Goal: Task Accomplishment & Management: Complete application form

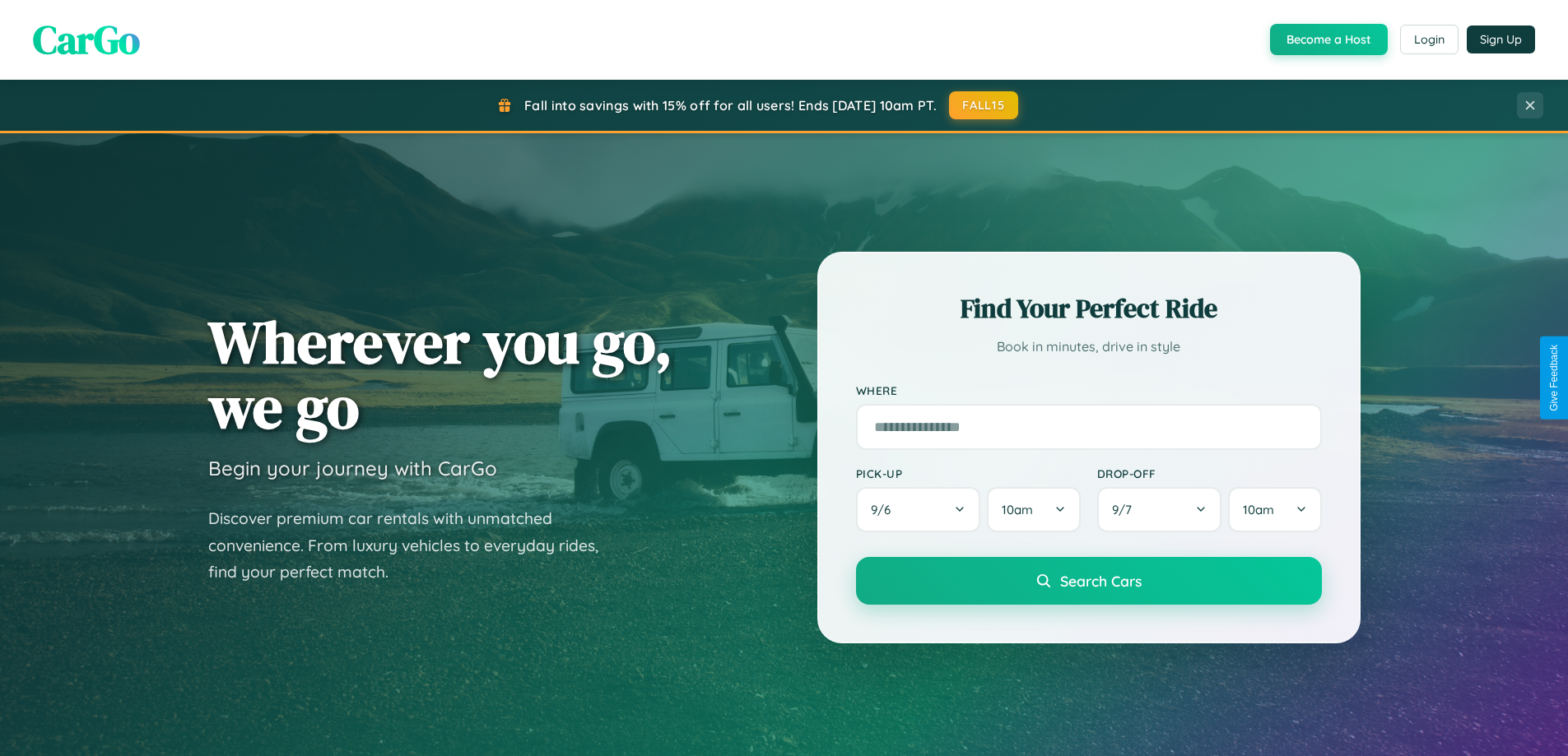
scroll to position [1133, 0]
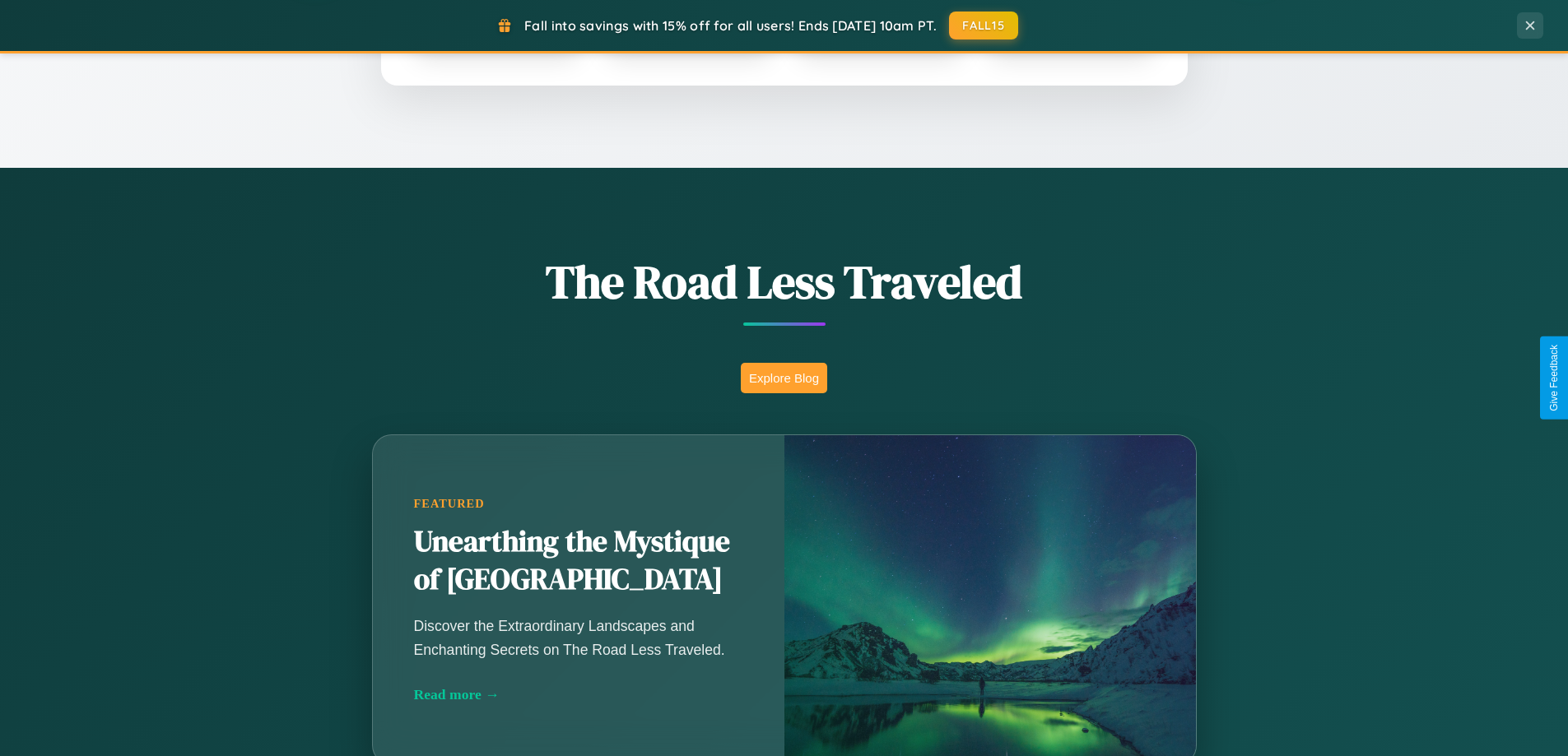
click at [784, 378] on button "Explore Blog" at bounding box center [784, 378] width 86 height 30
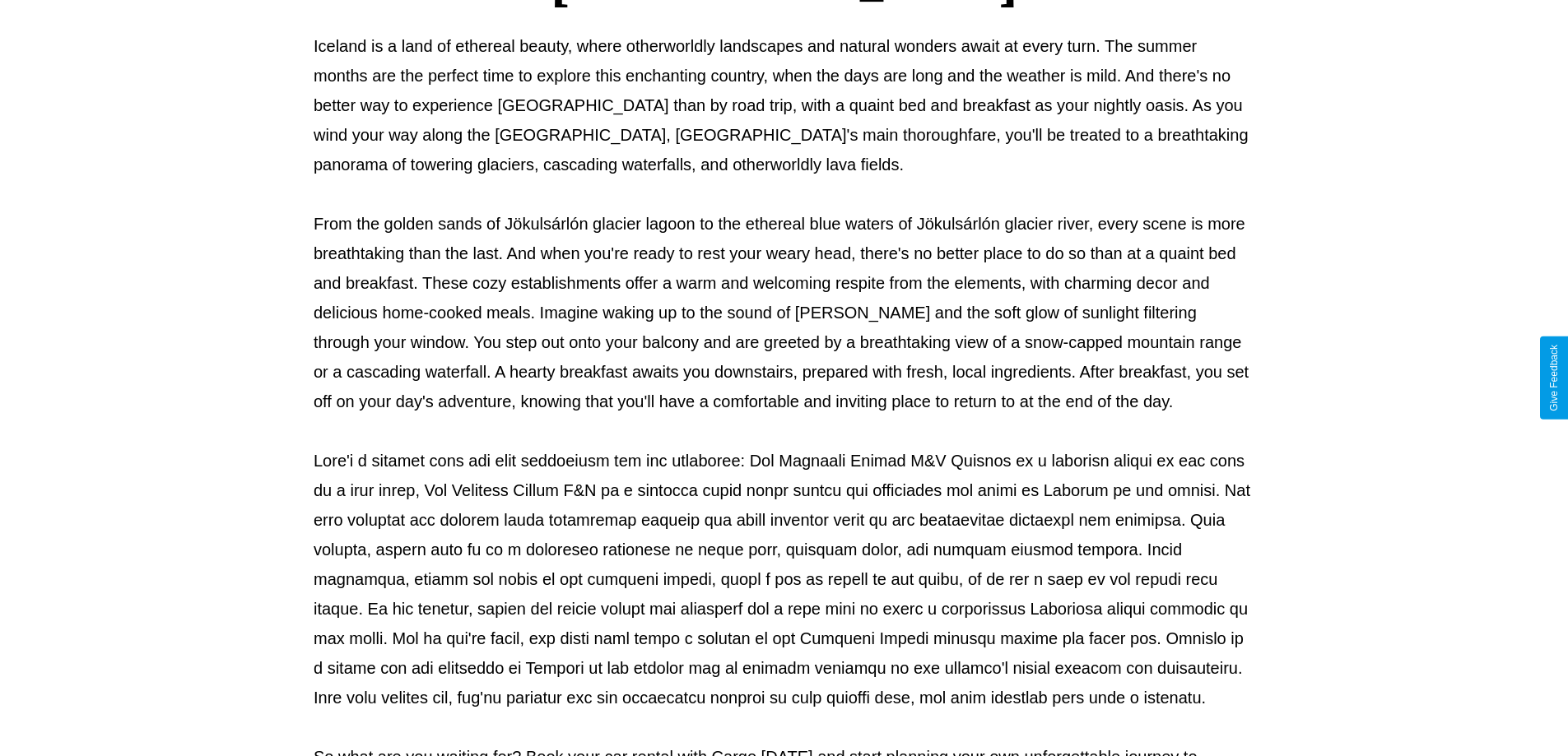
scroll to position [532, 0]
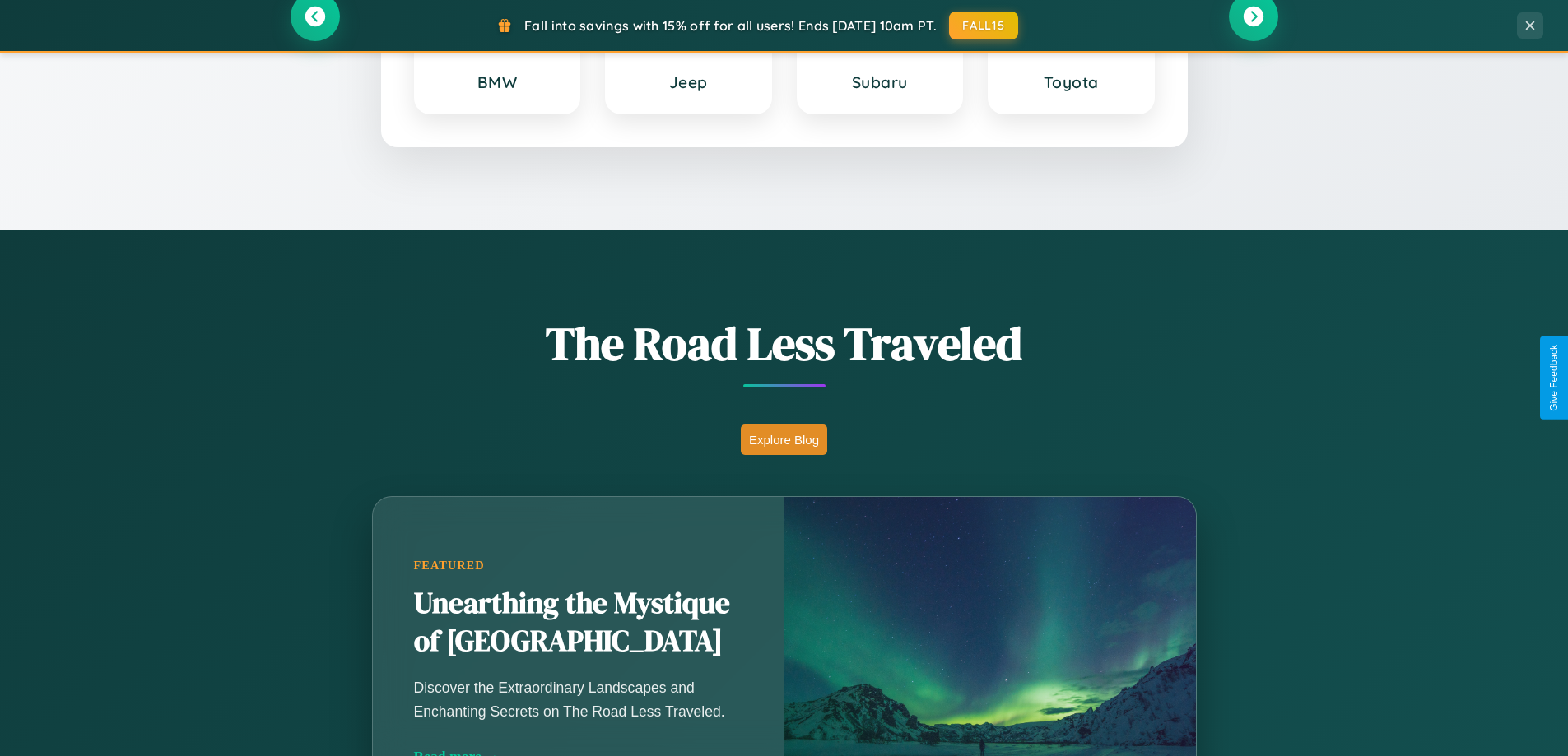
scroll to position [709, 0]
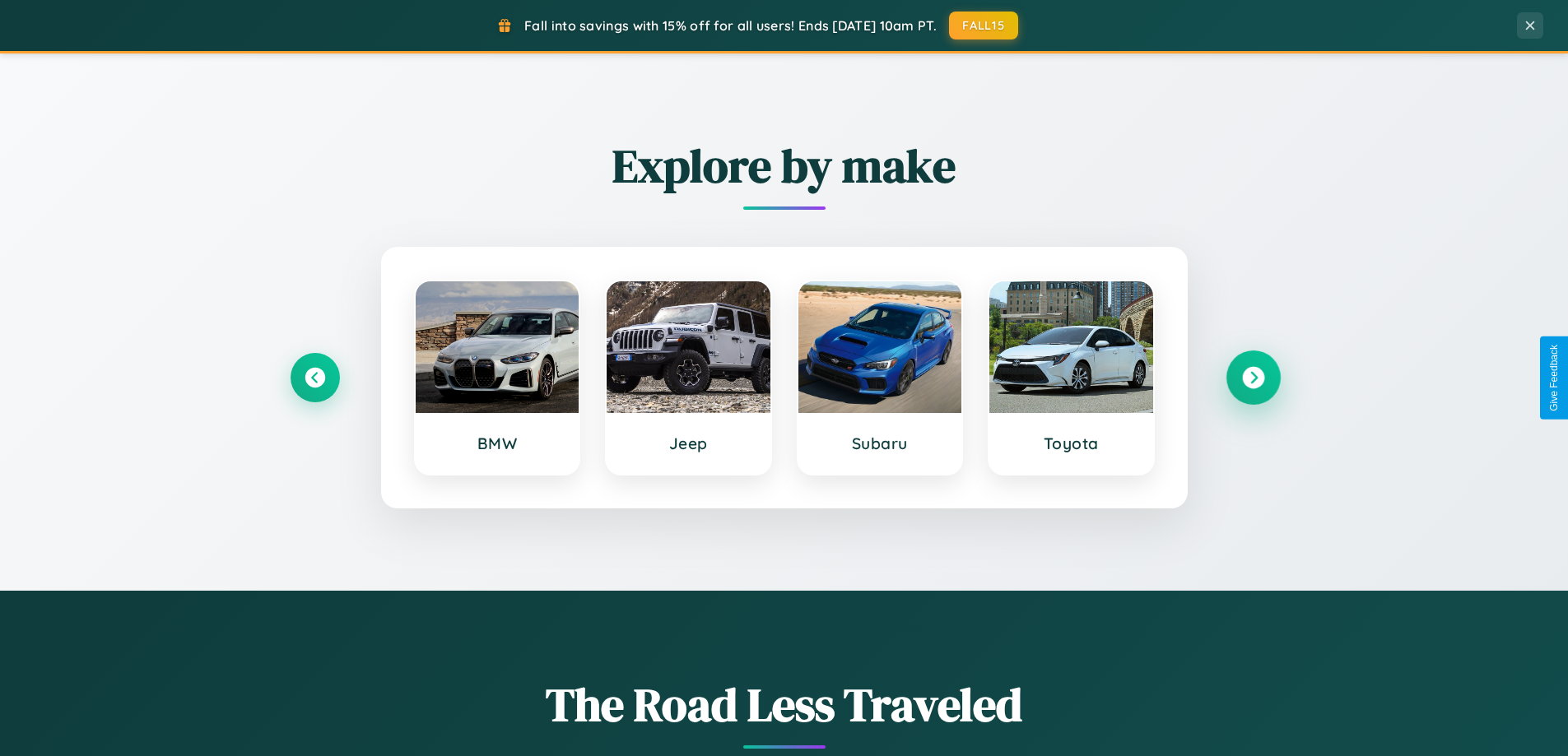
click at [1253, 378] on icon at bounding box center [1253, 378] width 23 height 23
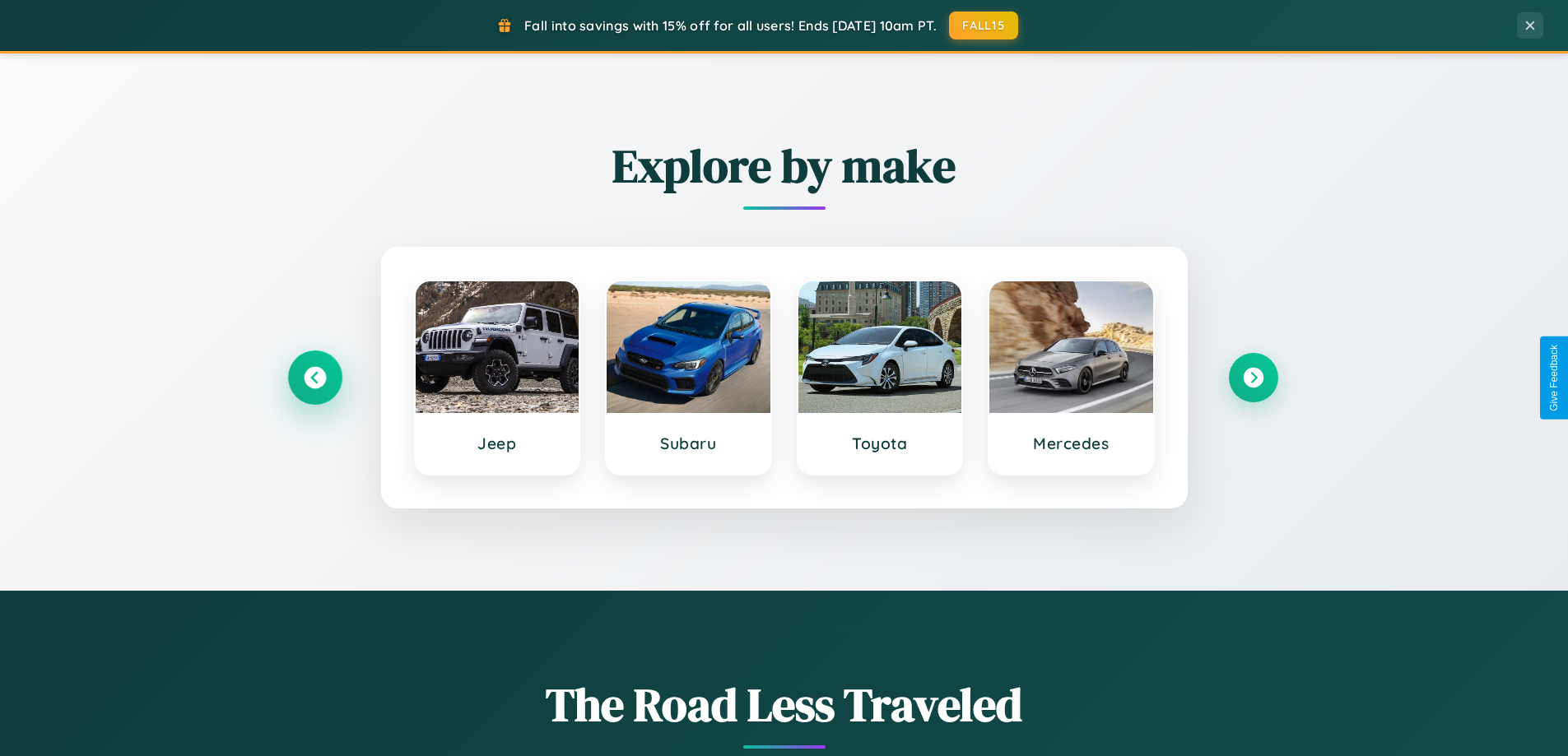
click at [315, 378] on icon at bounding box center [315, 378] width 23 height 23
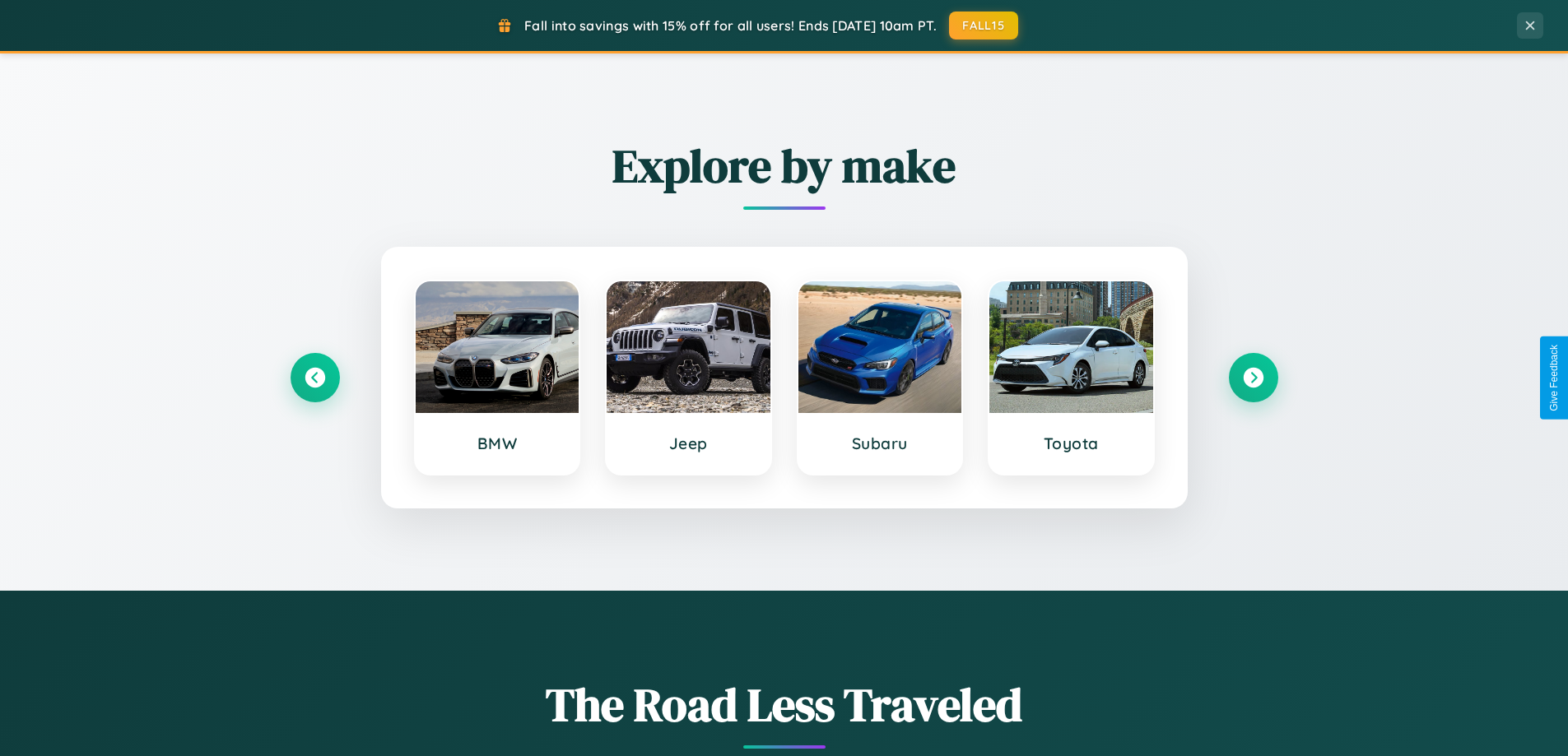
scroll to position [0, 0]
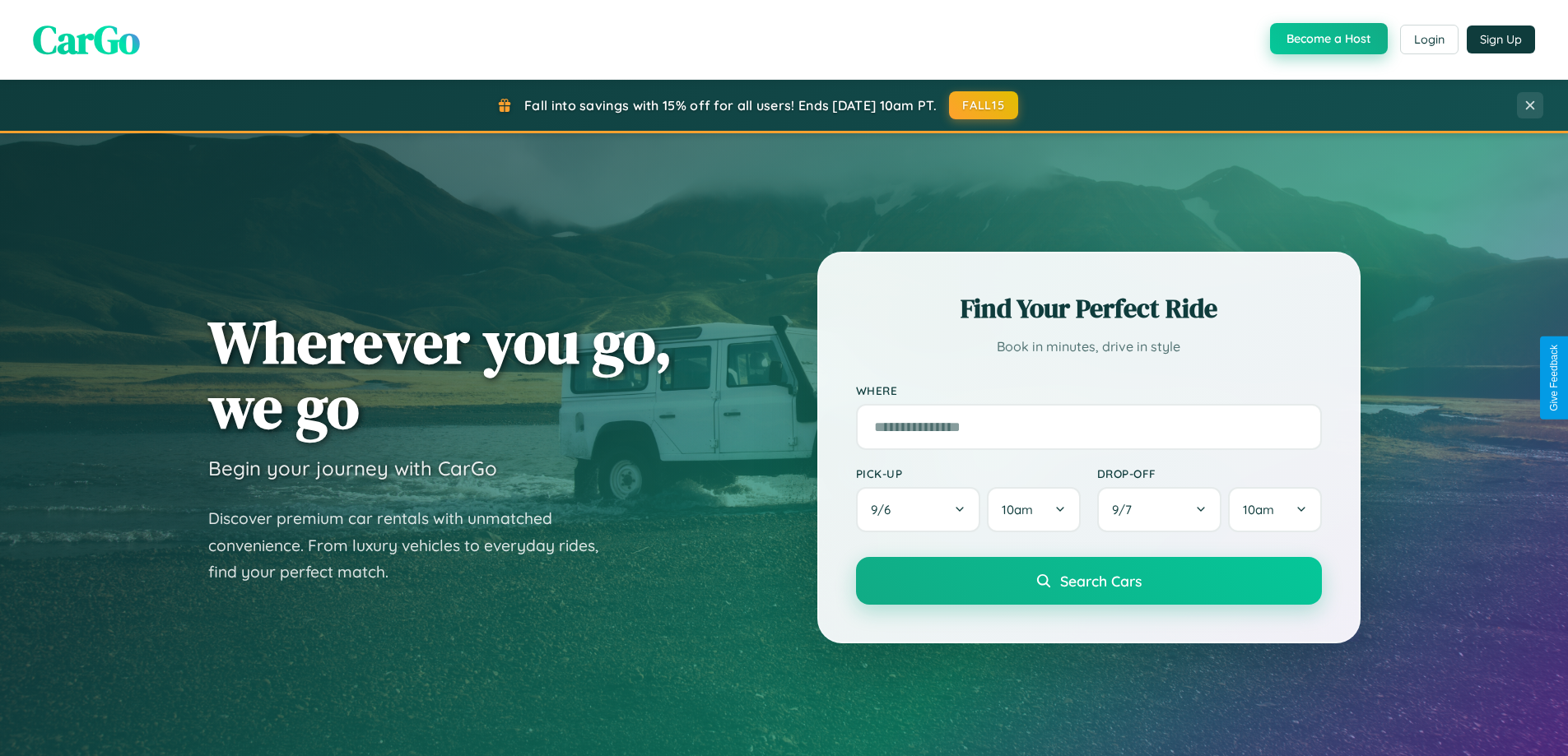
click at [1327, 39] on button "Become a Host" at bounding box center [1328, 39] width 117 height 31
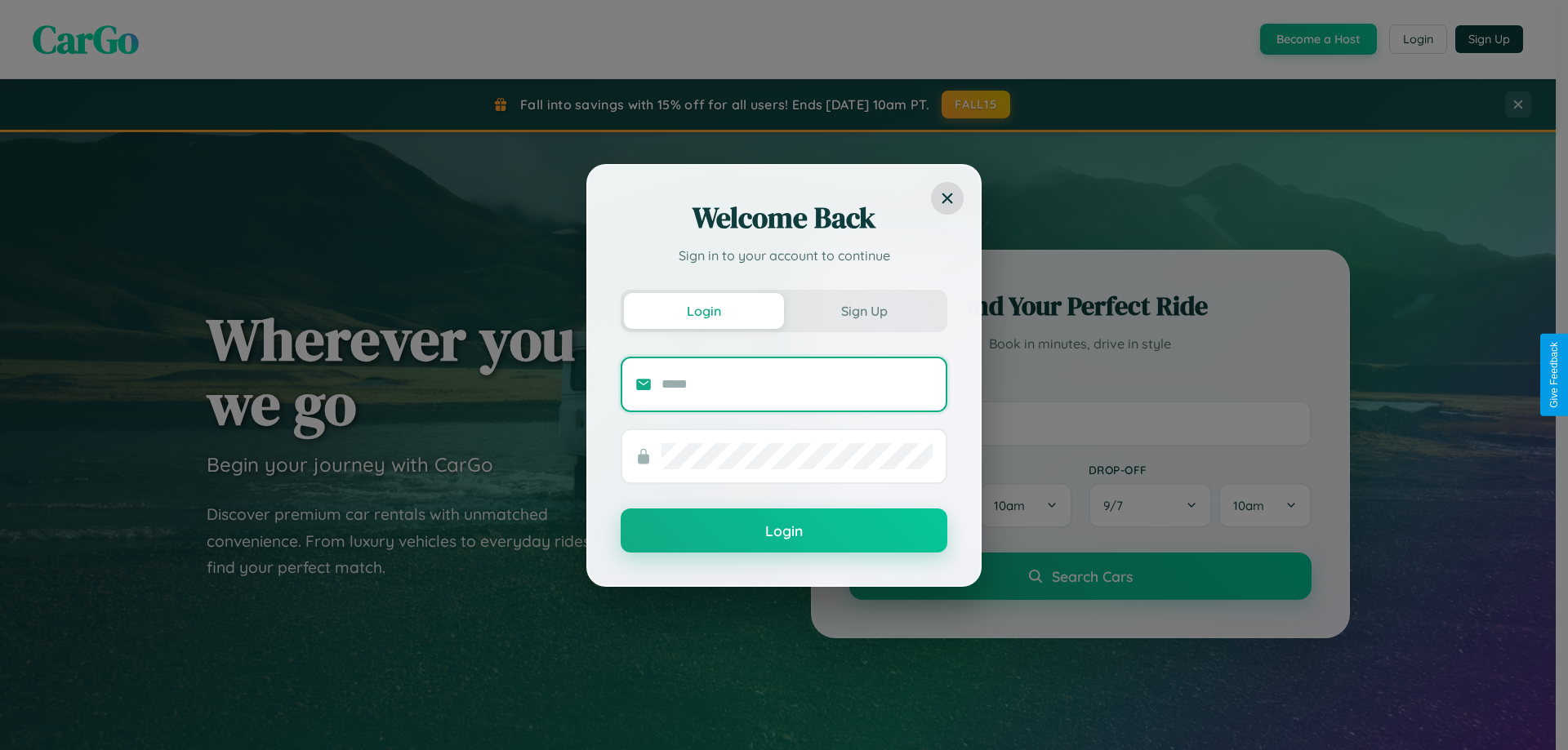
click at [797, 384] on input "text" at bounding box center [797, 385] width 271 height 26
type input "**********"
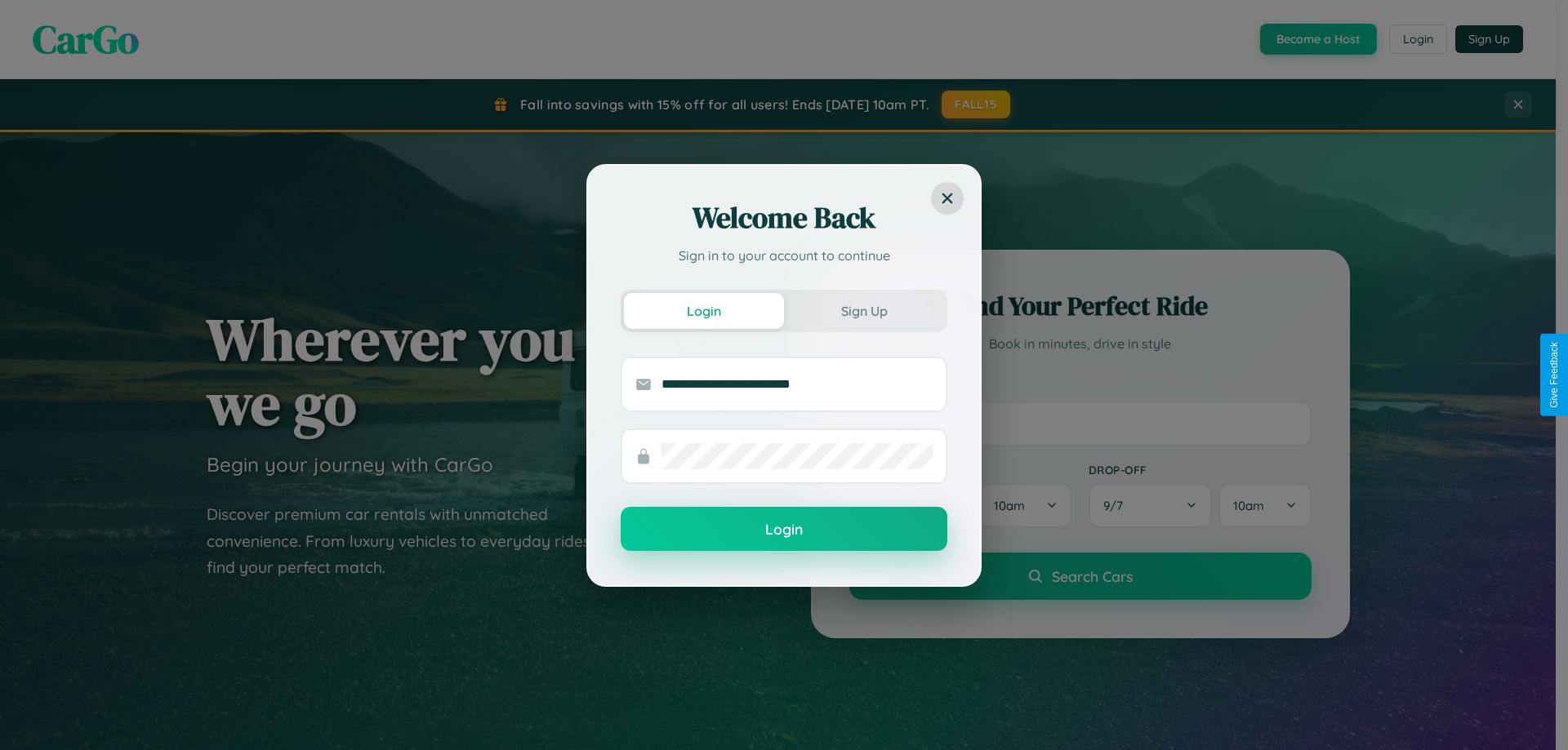
click at [784, 530] on button "Login" at bounding box center [784, 528] width 327 height 44
